Goal: Complete application form

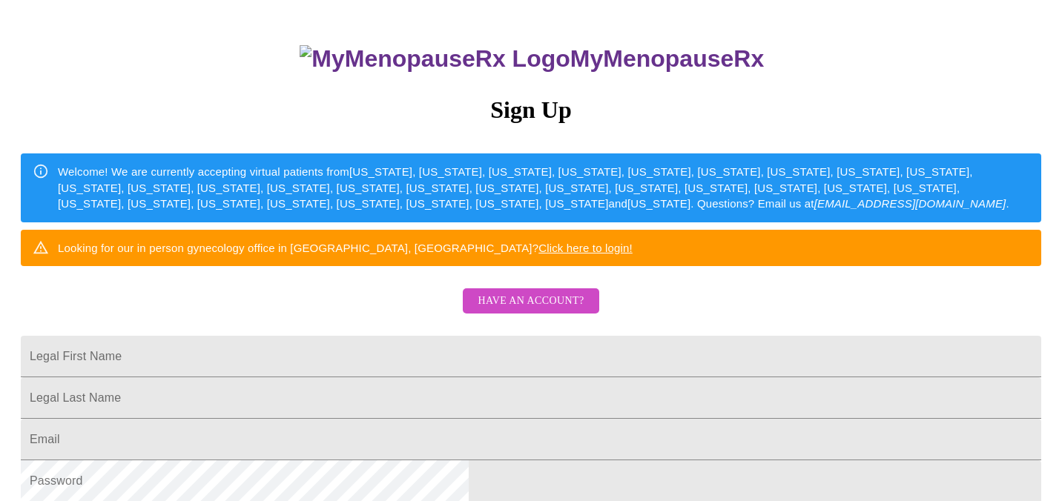
scroll to position [90, 0]
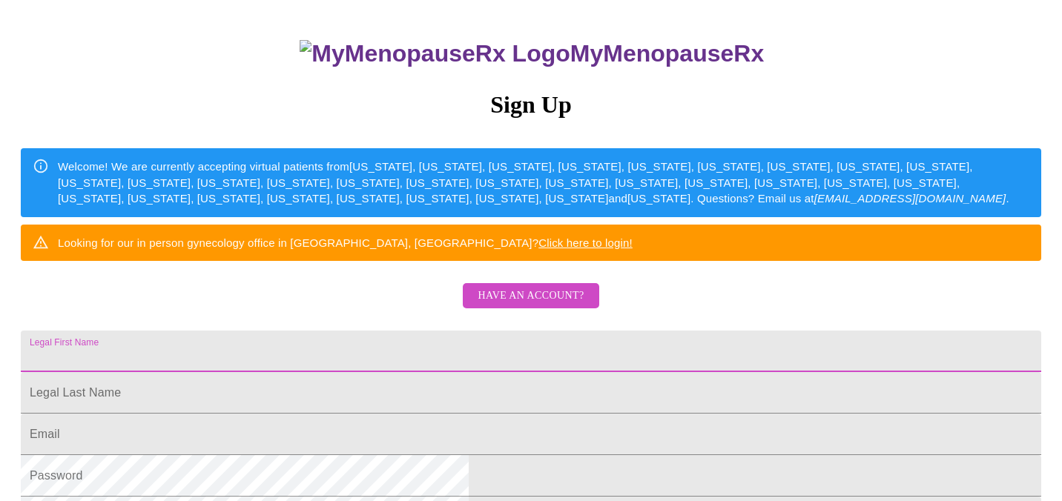
click at [445, 372] on input "Legal First Name" at bounding box center [531, 352] width 1021 height 42
type input "[PERSON_NAME]"
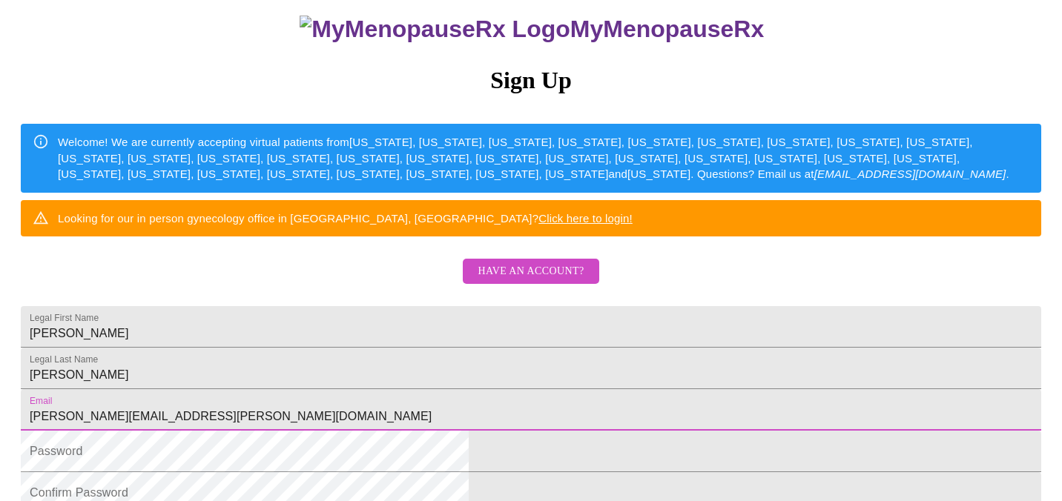
type input "[PERSON_NAME][EMAIL_ADDRESS][PERSON_NAME][DOMAIN_NAME]"
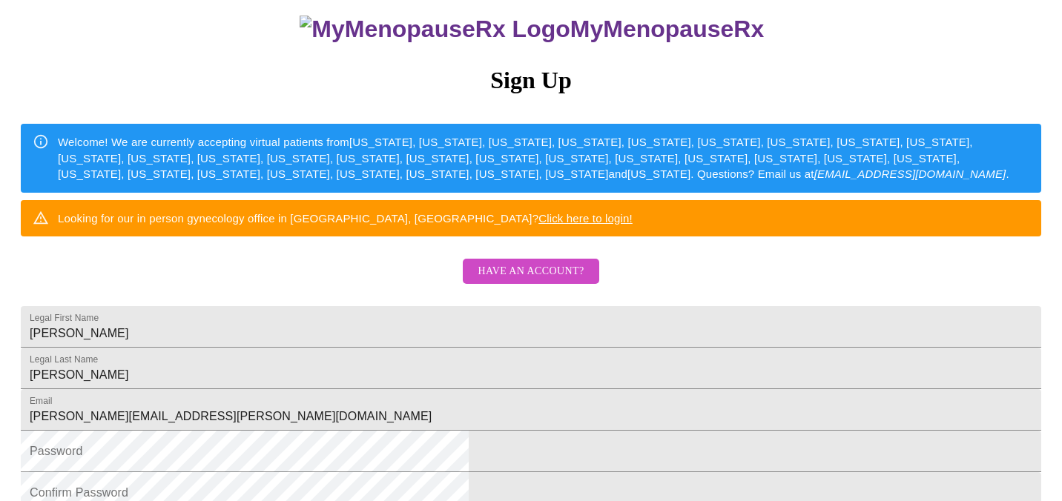
click at [286, 383] on div "MyMenopauseRx Sign Up Welcome! We are currently accepting virtual patients from…" at bounding box center [531, 192] width 1050 height 601
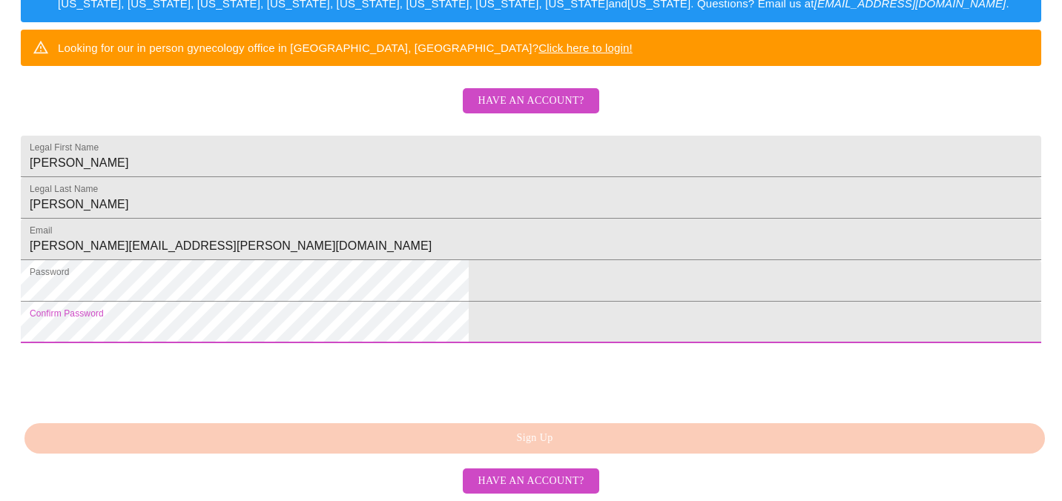
scroll to position [398, 0]
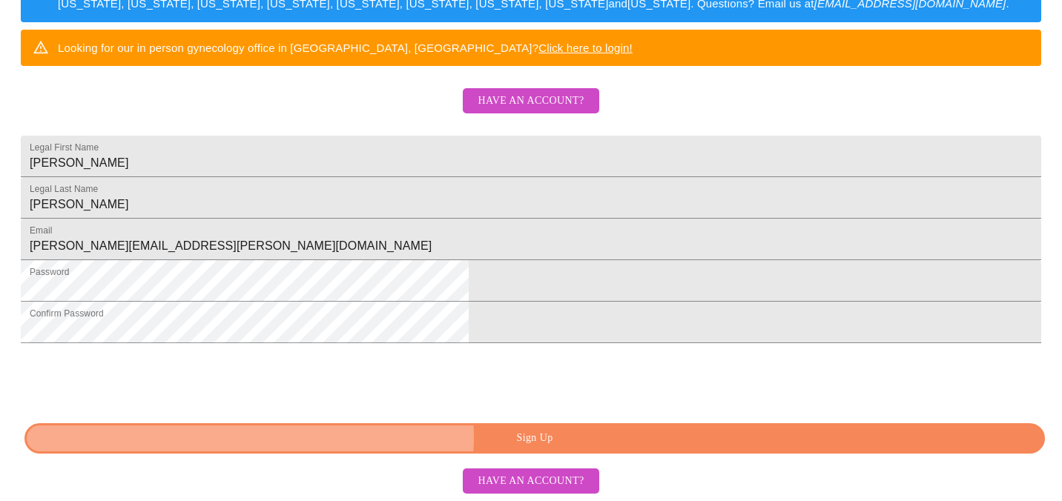
click at [521, 438] on span "Sign Up" at bounding box center [535, 438] width 986 height 19
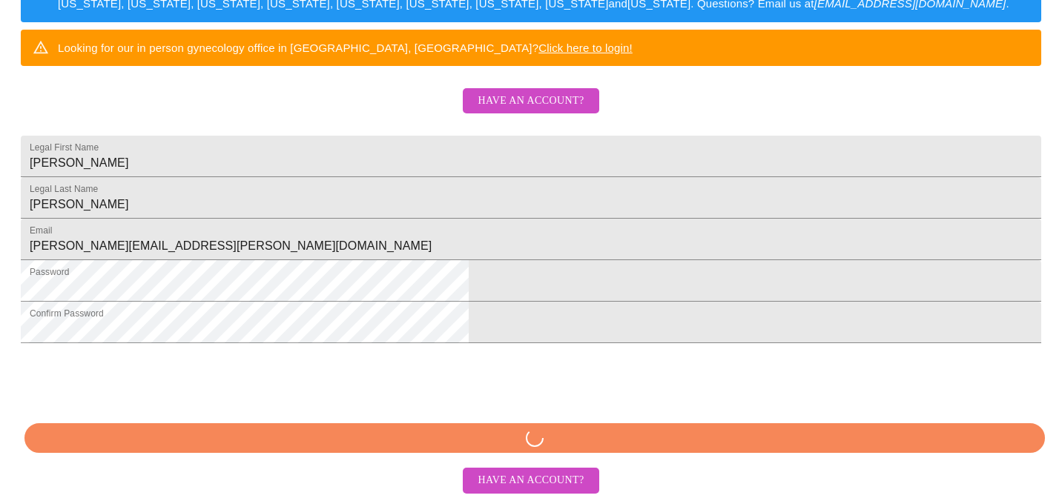
scroll to position [339, 0]
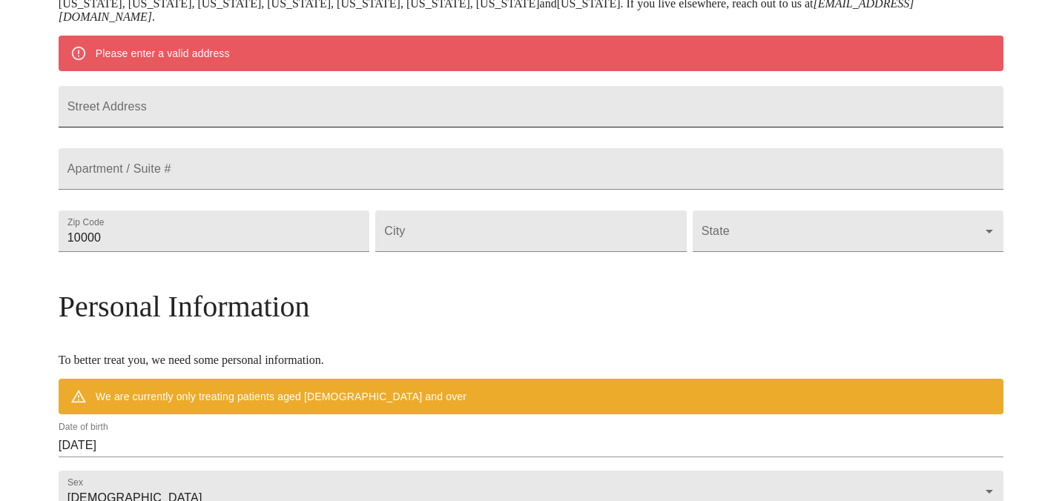
click at [329, 122] on input "Street Address" at bounding box center [531, 107] width 945 height 42
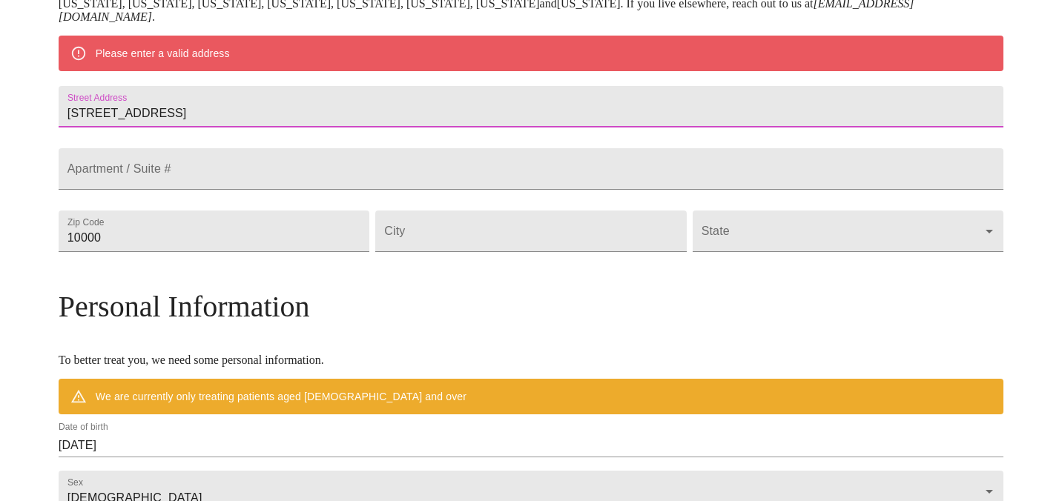
type input "[STREET_ADDRESS]"
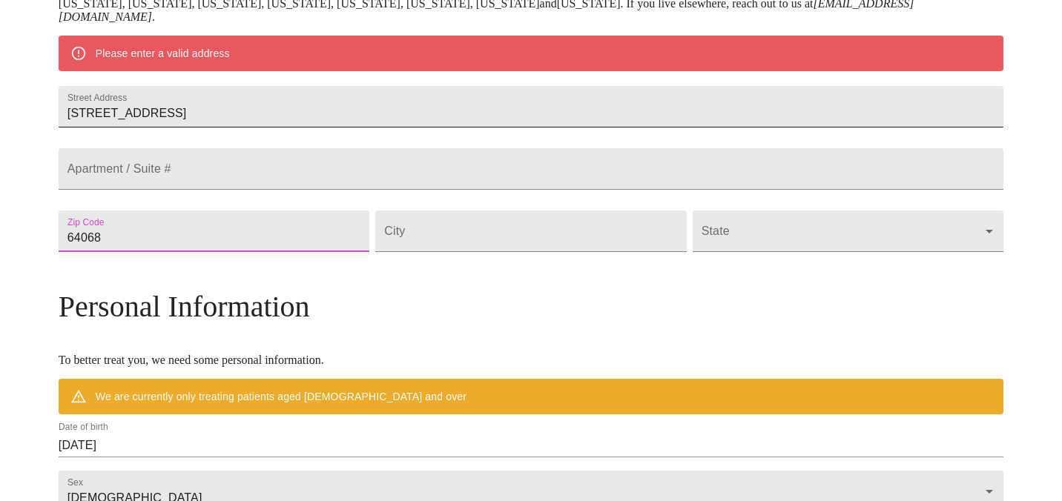
type input "64068"
type input "Liberty"
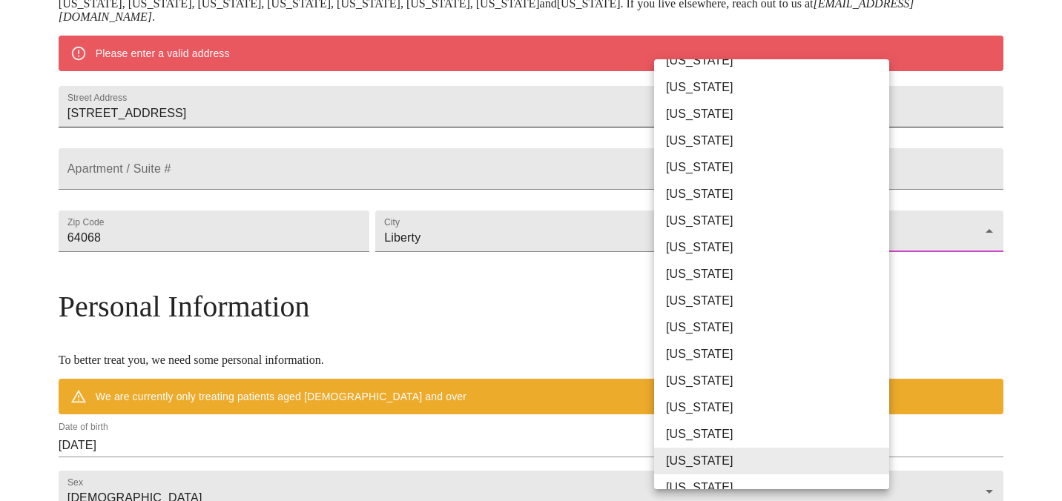
scroll to position [243, 0]
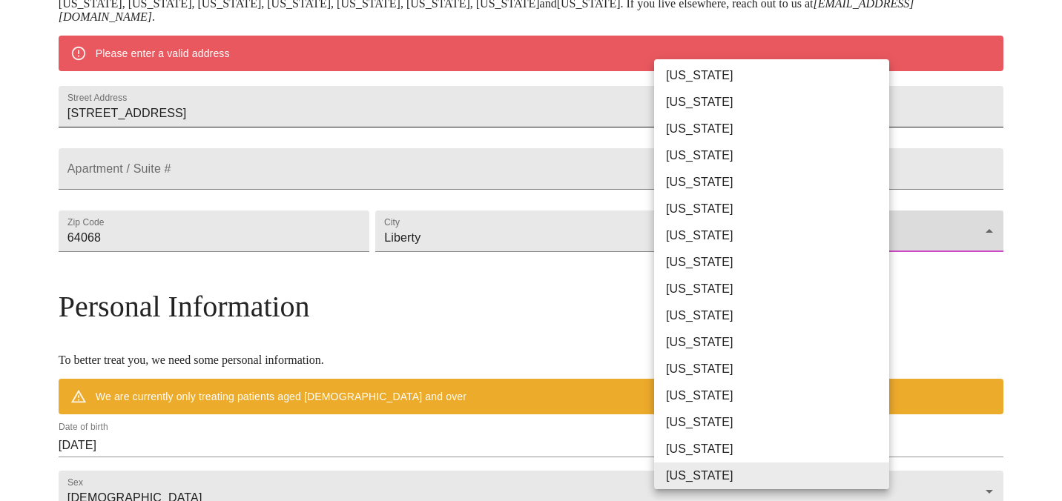
type input "[US_STATE]"
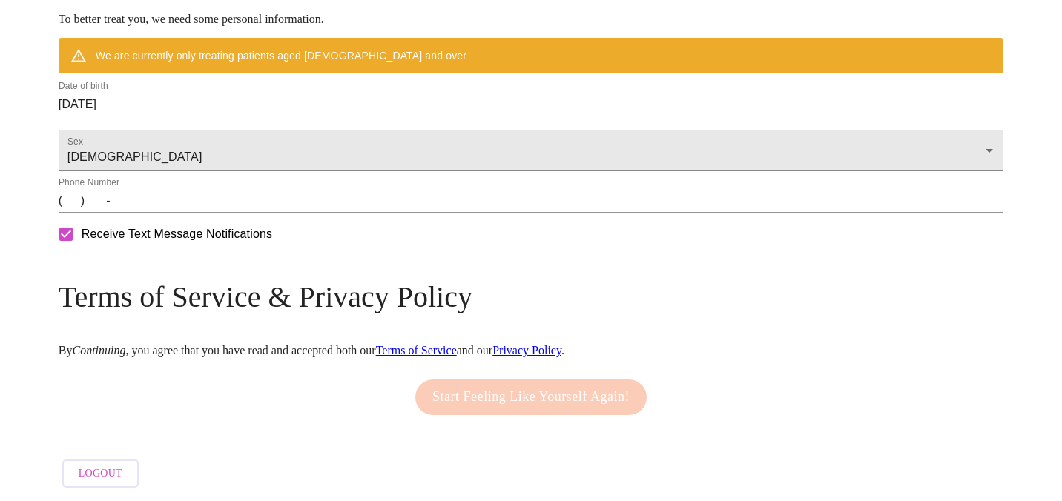
scroll to position [682, 0]
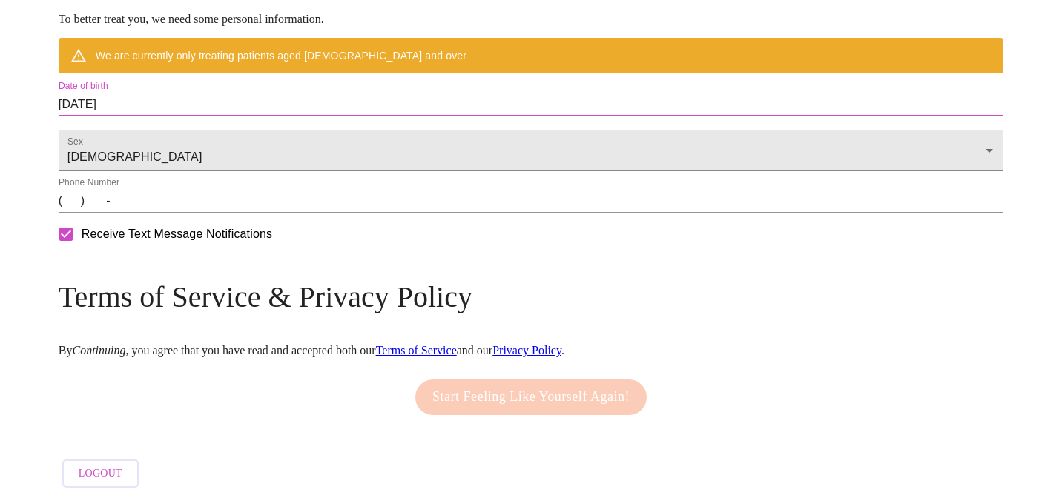
click at [182, 97] on input "[DATE]" at bounding box center [531, 105] width 945 height 24
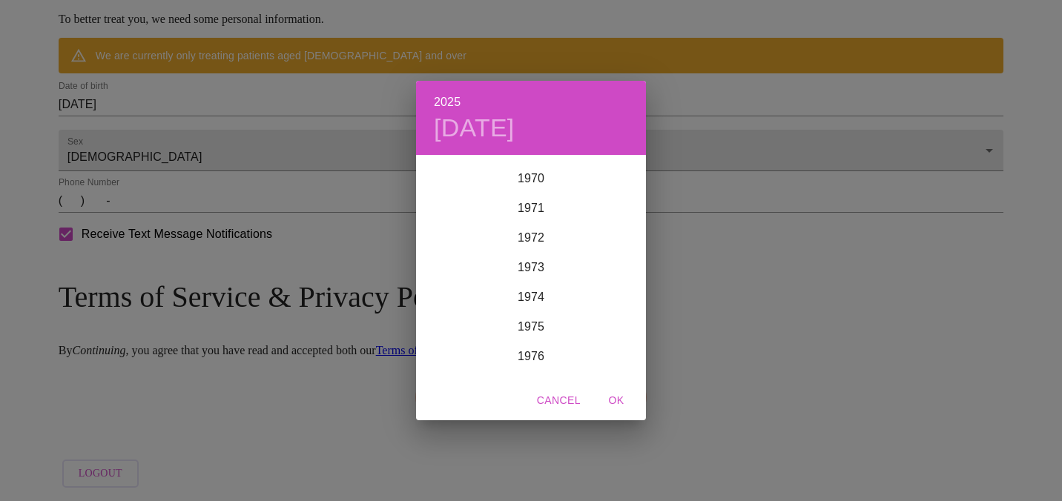
scroll to position [2105, 0]
click at [539, 320] on div "1975" at bounding box center [531, 322] width 230 height 30
click at [613, 182] on div "Mar" at bounding box center [608, 185] width 76 height 56
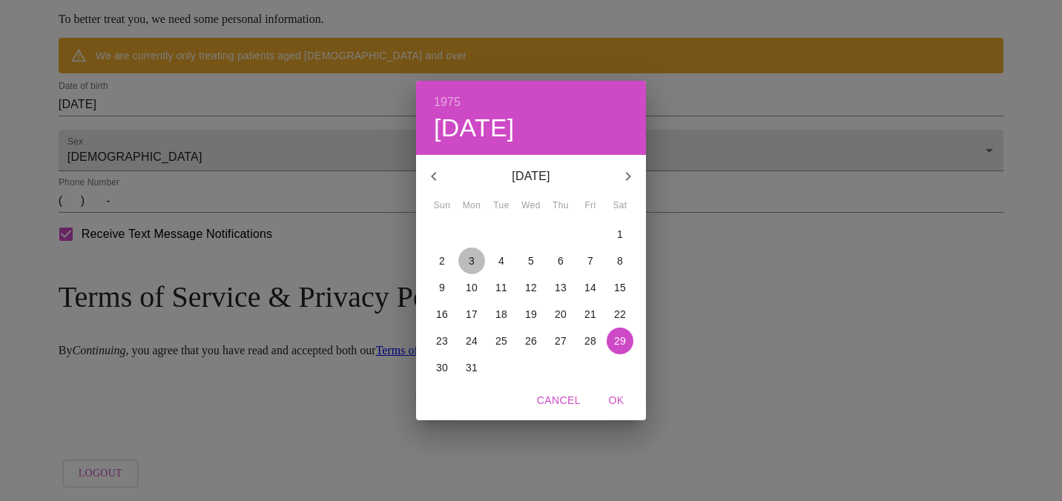
click at [474, 254] on p "3" at bounding box center [472, 261] width 6 height 15
click at [615, 396] on span "OK" at bounding box center [617, 401] width 36 height 19
type input "[DATE]"
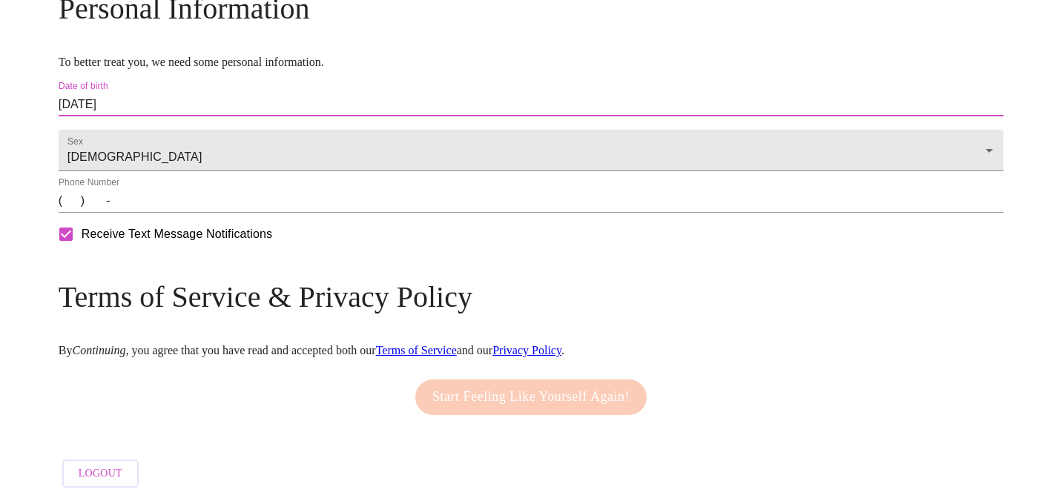
scroll to position [639, 0]
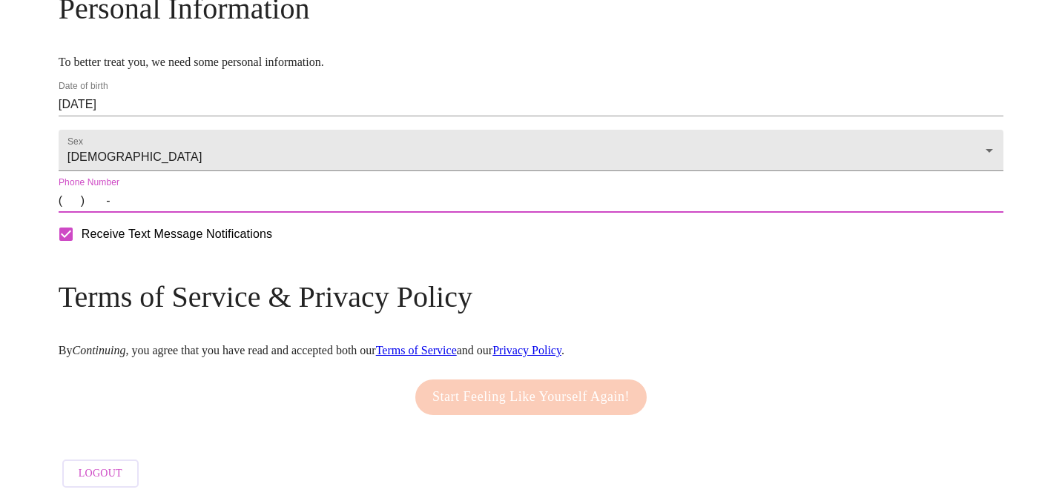
click at [186, 211] on input "(   )    -" at bounding box center [531, 201] width 945 height 24
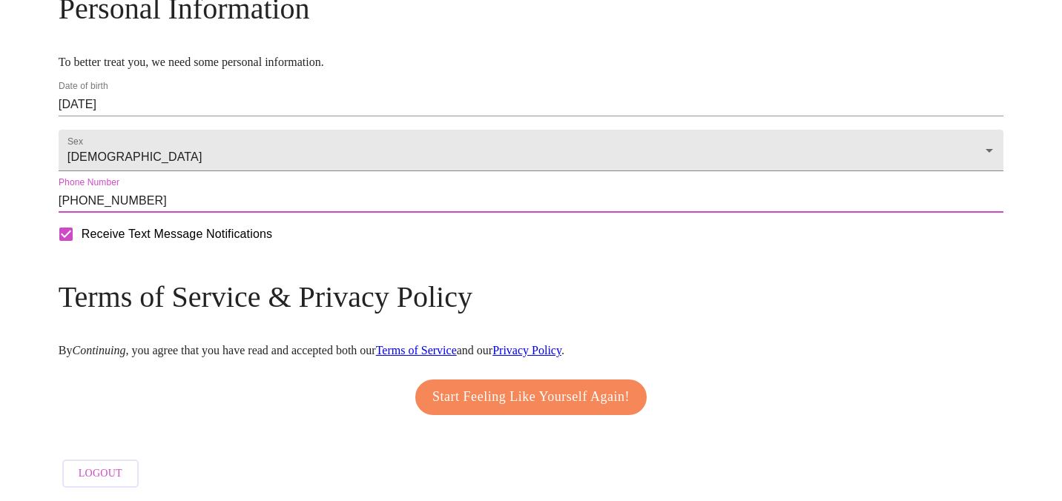
type input "[PHONE_NUMBER]"
click at [82, 241] on input "Receive Text Message Notifications" at bounding box center [65, 234] width 31 height 31
checkbox input "false"
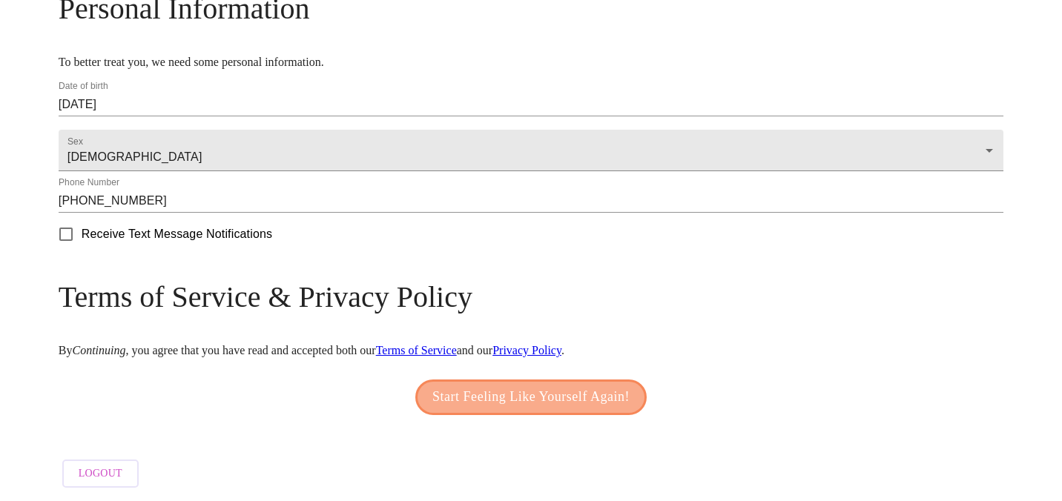
click at [538, 388] on span "Start Feeling Like Yourself Again!" at bounding box center [530, 398] width 197 height 24
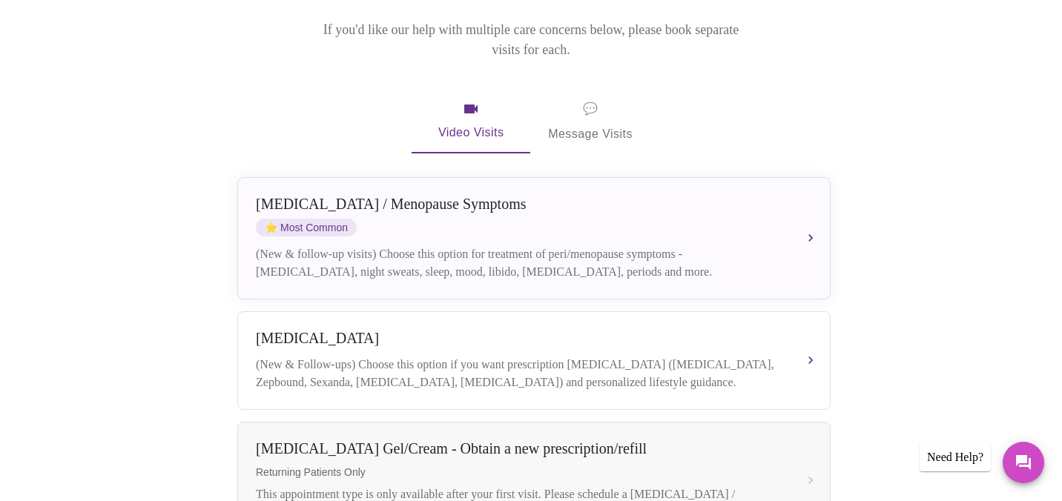
scroll to position [220, 0]
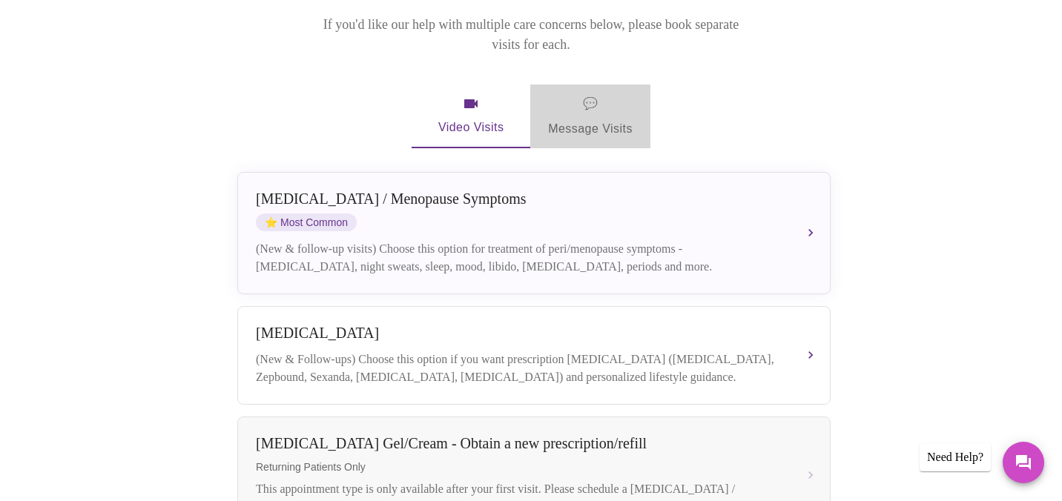
click at [597, 93] on span "💬 Message Visits" at bounding box center [590, 116] width 85 height 46
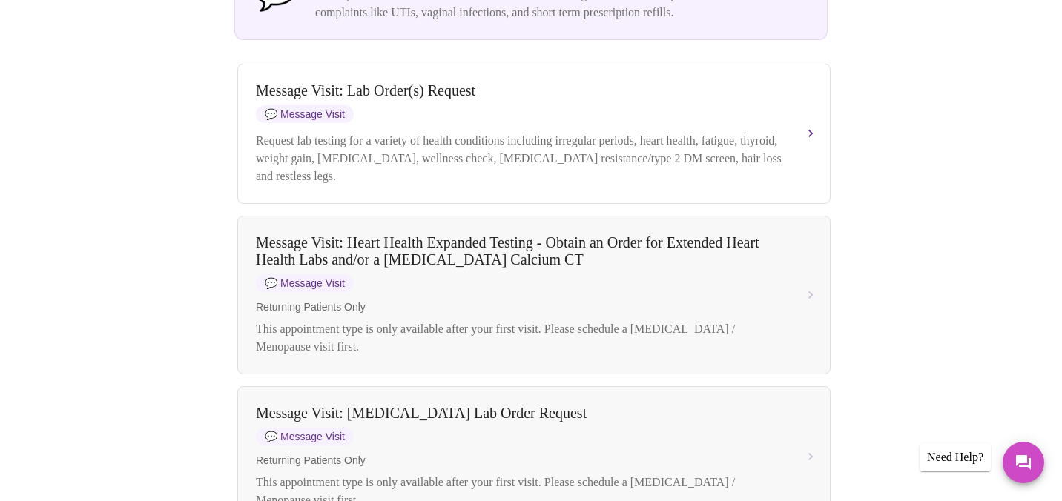
scroll to position [444, 0]
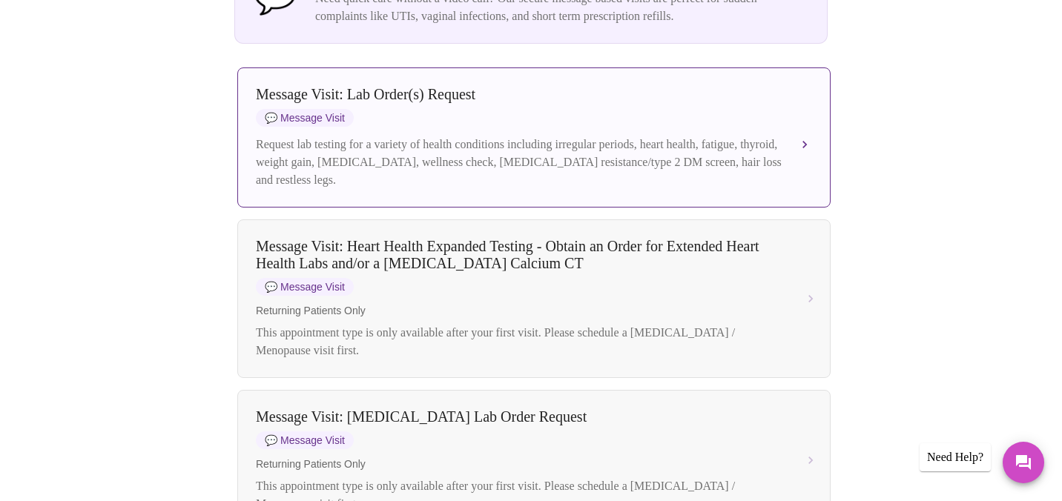
click at [808, 114] on button "Message Visit: Lab Order(s) Request 💬 Message Visit Request lab testing for a v…" at bounding box center [533, 137] width 593 height 140
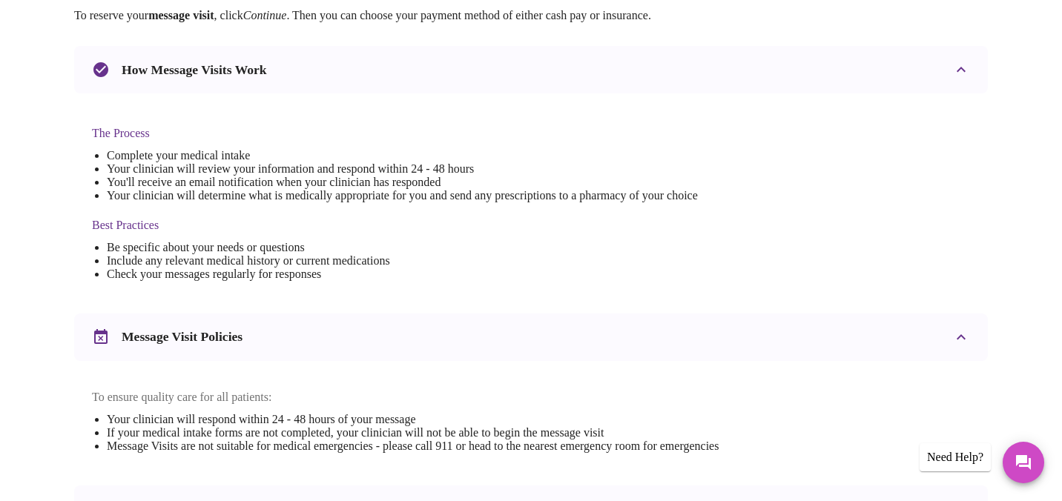
scroll to position [0, 0]
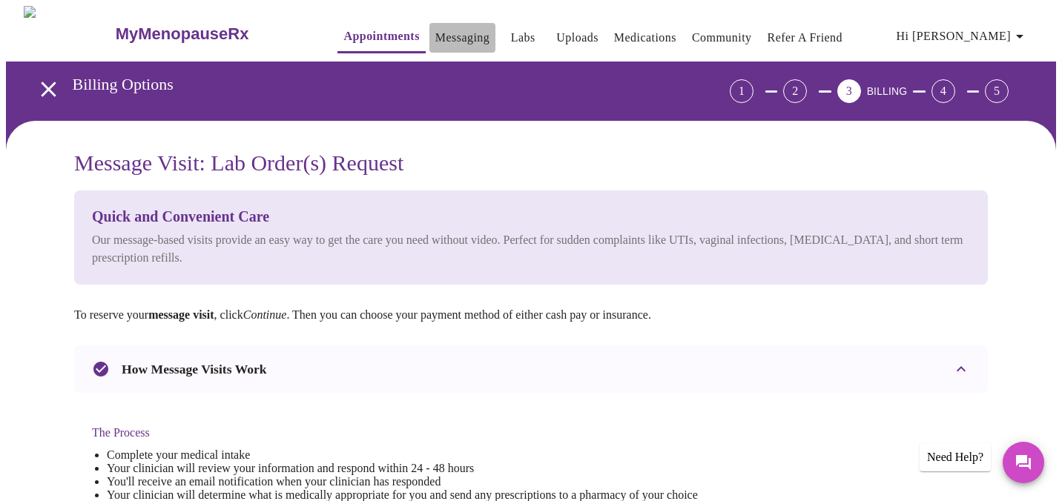
click at [435, 36] on link "Messaging" at bounding box center [462, 37] width 54 height 21
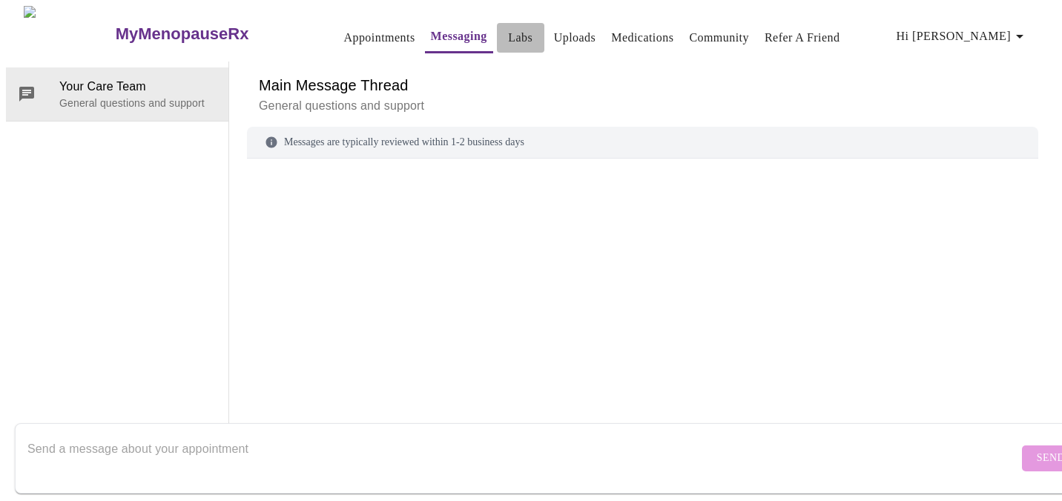
click at [508, 30] on link "Labs" at bounding box center [520, 37] width 24 height 21
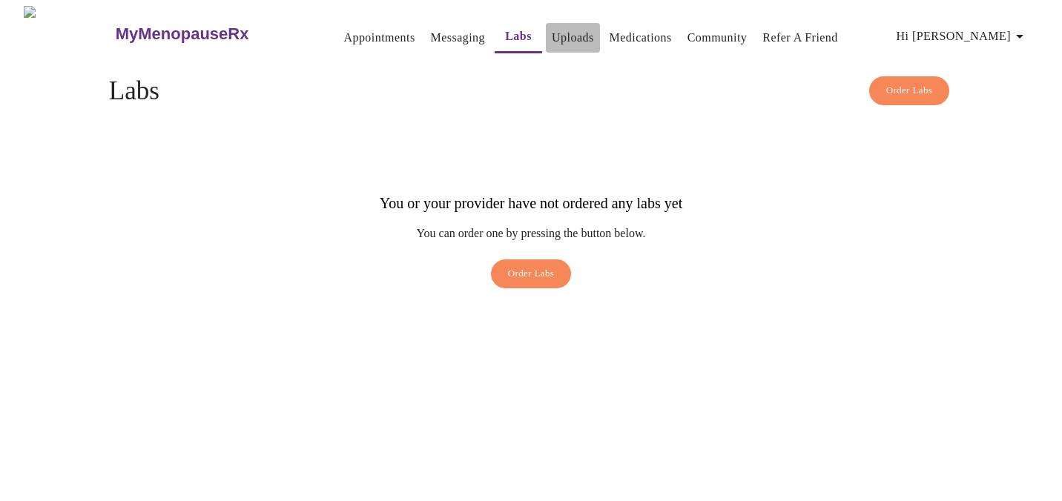
click at [552, 27] on link "Uploads" at bounding box center [573, 37] width 42 height 21
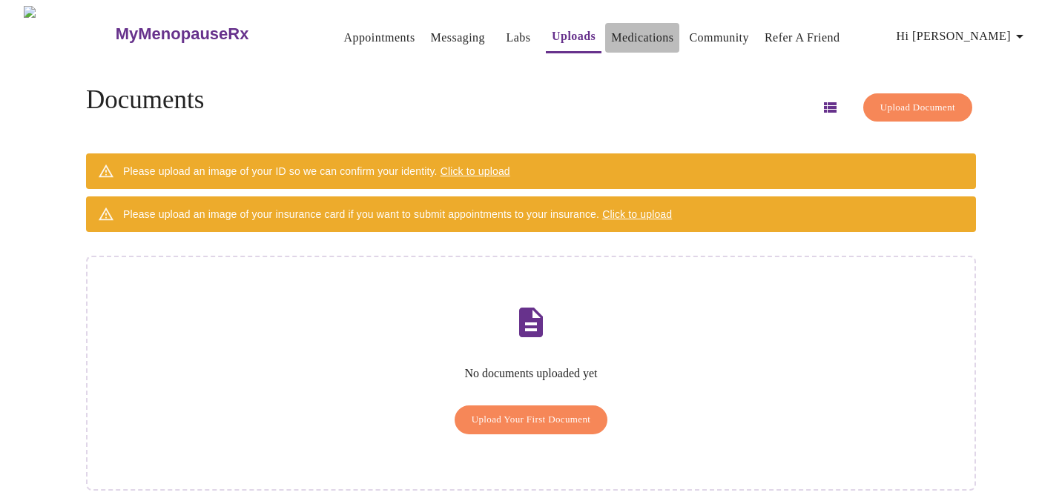
click at [622, 29] on link "Medications" at bounding box center [642, 37] width 62 height 21
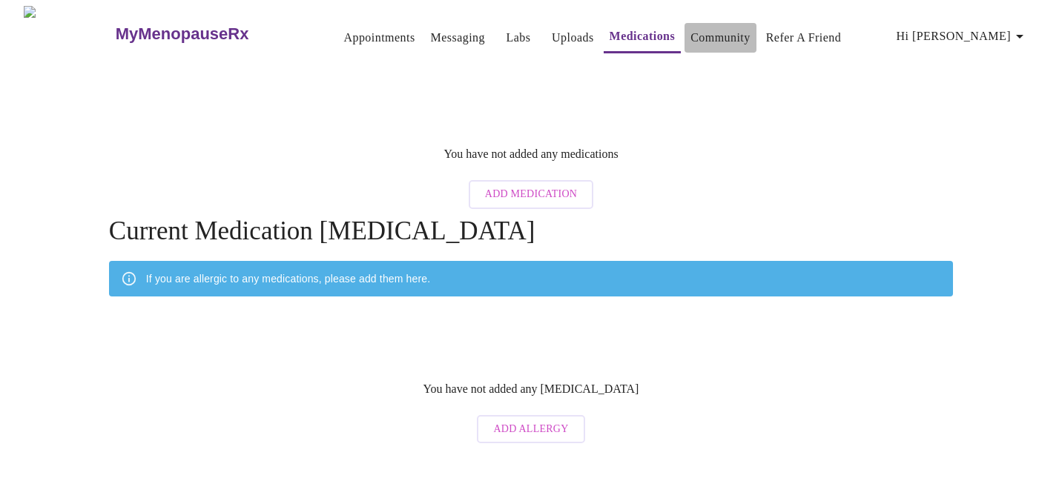
click at [690, 35] on link "Community" at bounding box center [720, 37] width 60 height 21
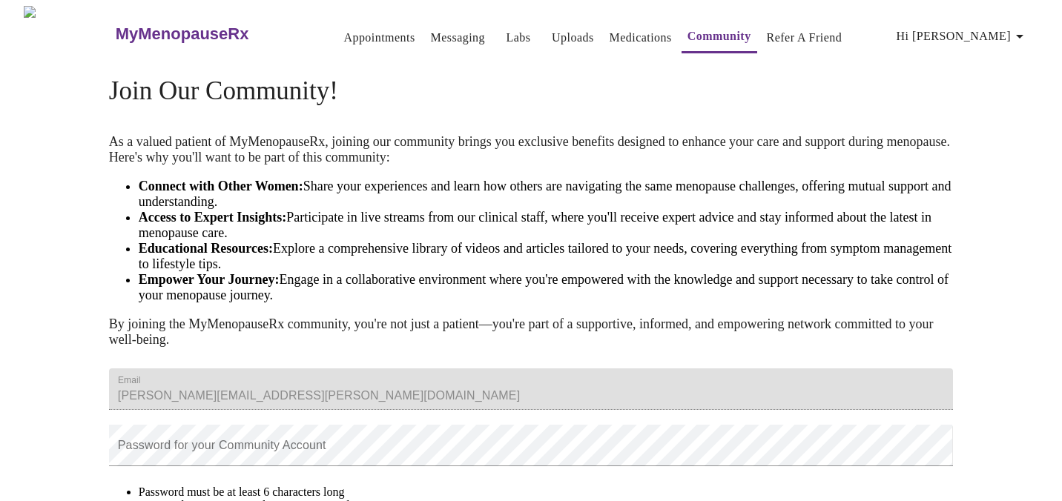
click at [986, 34] on span "Hi [PERSON_NAME]" at bounding box center [963, 36] width 132 height 21
click at [337, 26] on div at bounding box center [531, 250] width 1062 height 501
click at [343, 36] on link "Appointments" at bounding box center [378, 37] width 71 height 21
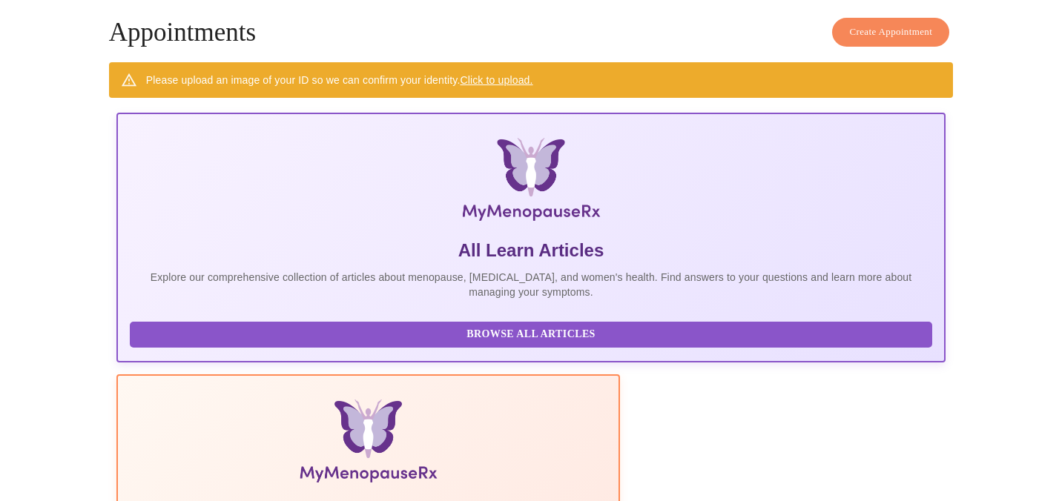
scroll to position [98, 0]
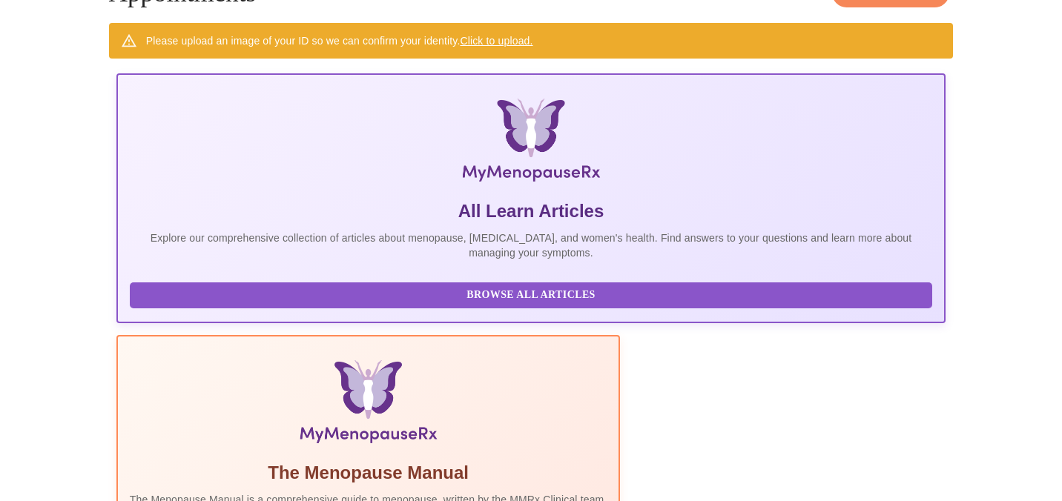
click at [328, 36] on div "Please upload an image of your ID so we can confirm your identity. Click to upl…" at bounding box center [339, 40] width 387 height 27
click at [218, 305] on span "Browse All Articles" at bounding box center [531, 295] width 773 height 19
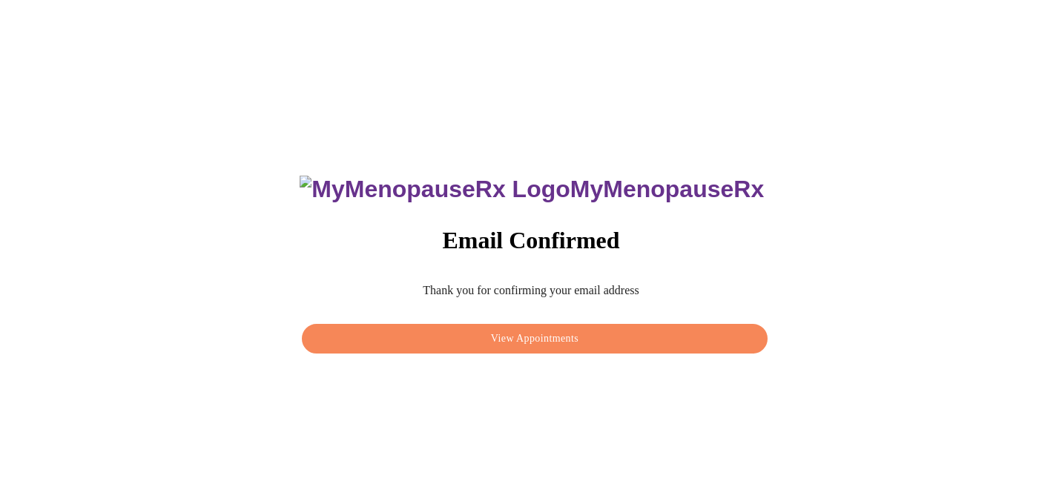
click at [538, 334] on span "View Appointments" at bounding box center [535, 339] width 432 height 19
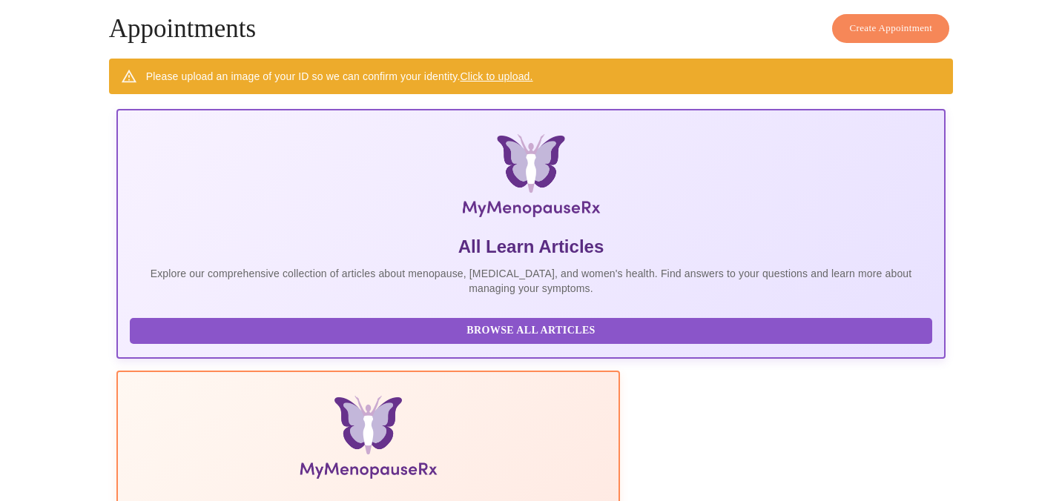
scroll to position [98, 0]
